Goal: Task Accomplishment & Management: Manage account settings

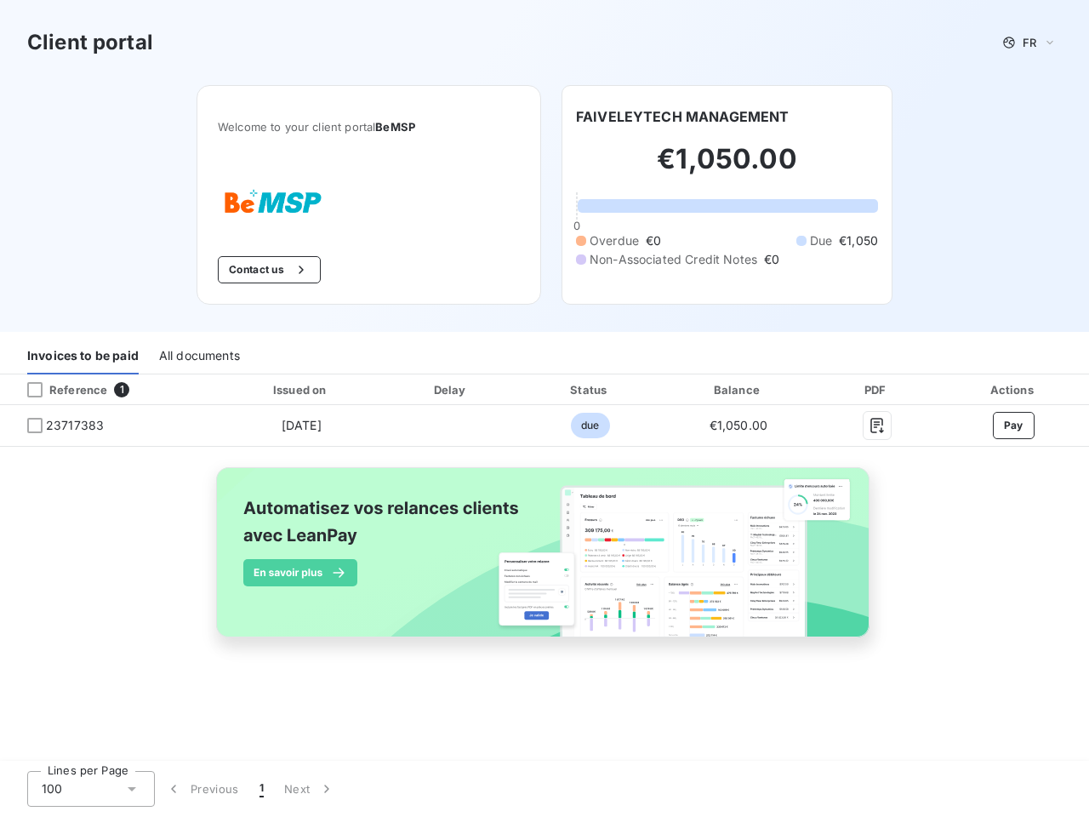
click at [1030, 43] on span "FR" at bounding box center [1030, 43] width 14 height 14
click at [286, 270] on button "Contact us" at bounding box center [269, 269] width 103 height 27
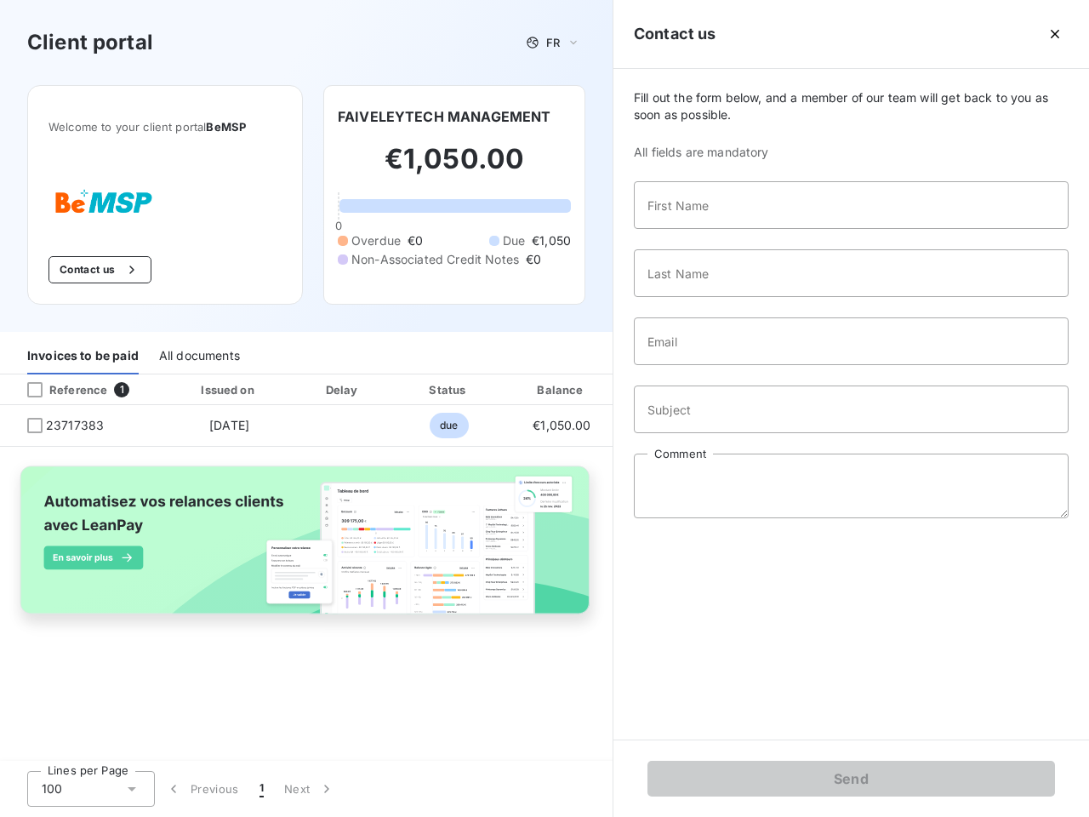
click at [682, 117] on span "Fill out the form below, and a member of our team will get back to you as soon …" at bounding box center [851, 106] width 435 height 34
click at [83, 357] on div "Invoices to be paid" at bounding box center [82, 357] width 111 height 36
click at [198, 357] on div "All documents" at bounding box center [199, 357] width 81 height 36
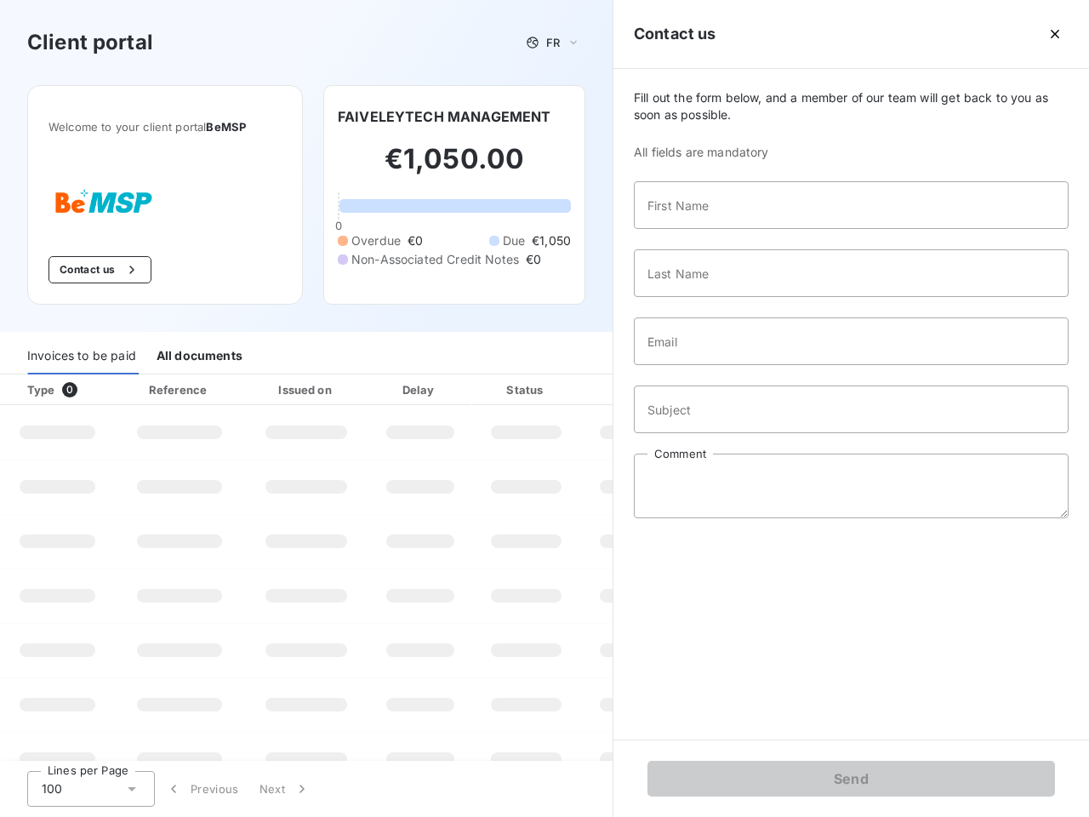
click at [109, 390] on div at bounding box center [102, 389] width 17 height 17
click at [35, 390] on div "Type 0" at bounding box center [64, 389] width 94 height 17
click at [300, 390] on div "Issued on" at bounding box center [306, 389] width 117 height 17
click at [452, 390] on div at bounding box center [460, 389] width 17 height 17
click at [590, 390] on div "Amount" at bounding box center [638, 389] width 109 height 17
